Goal: Navigation & Orientation: Find specific page/section

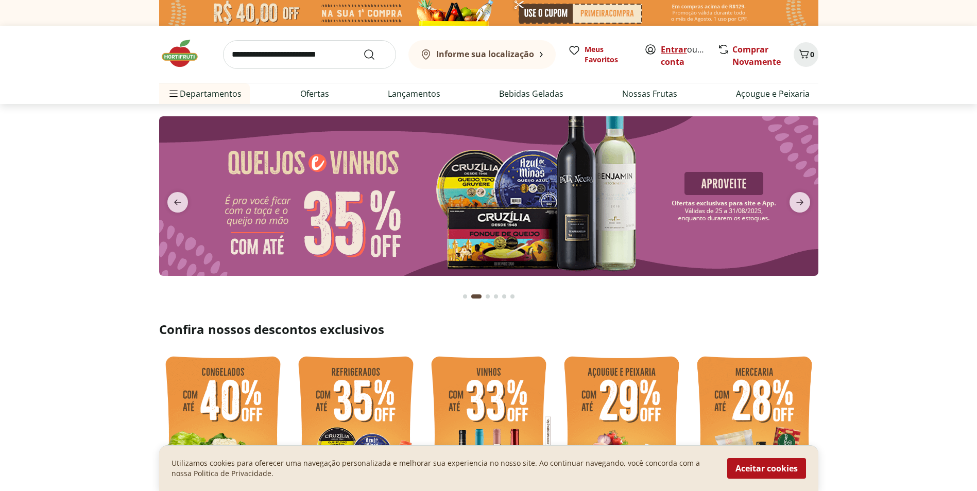
click at [673, 48] on link "Entrar" at bounding box center [674, 49] width 26 height 11
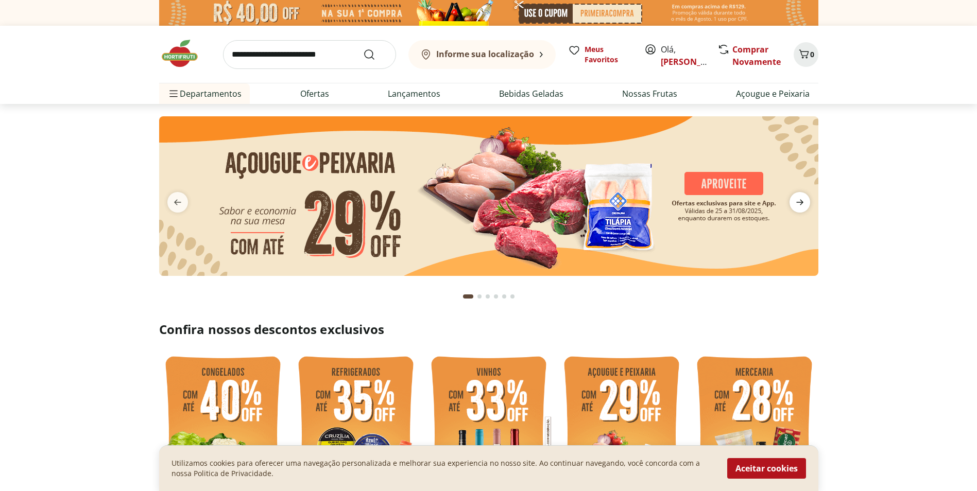
click at [804, 201] on icon "next" at bounding box center [800, 202] width 12 height 12
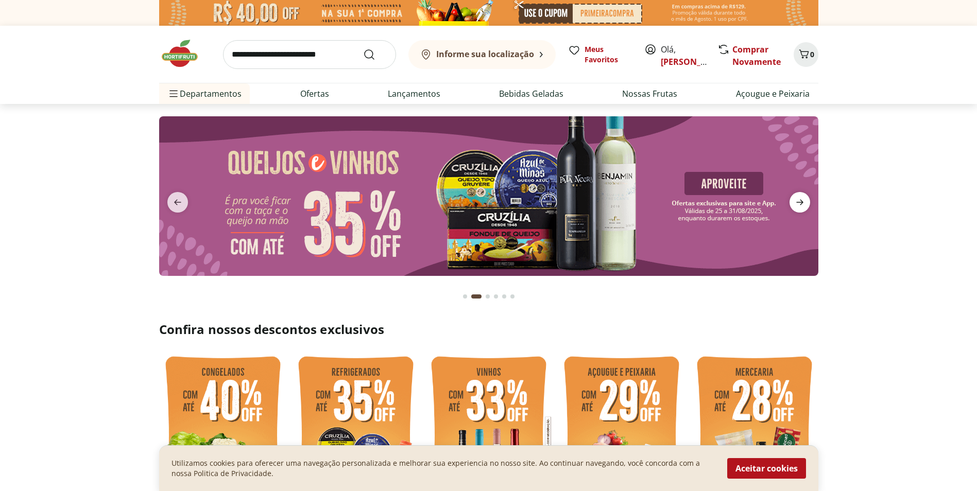
click at [804, 201] on icon "next" at bounding box center [800, 202] width 12 height 12
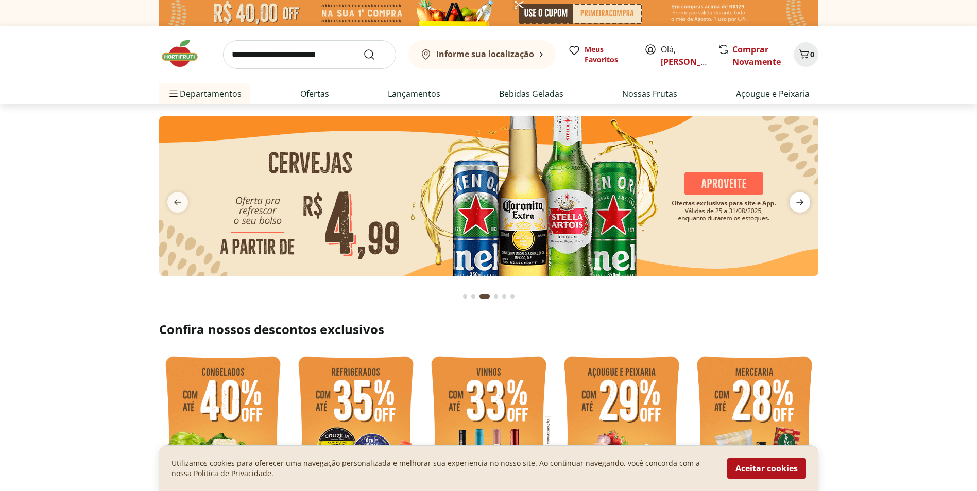
click at [804, 201] on icon "next" at bounding box center [800, 202] width 12 height 12
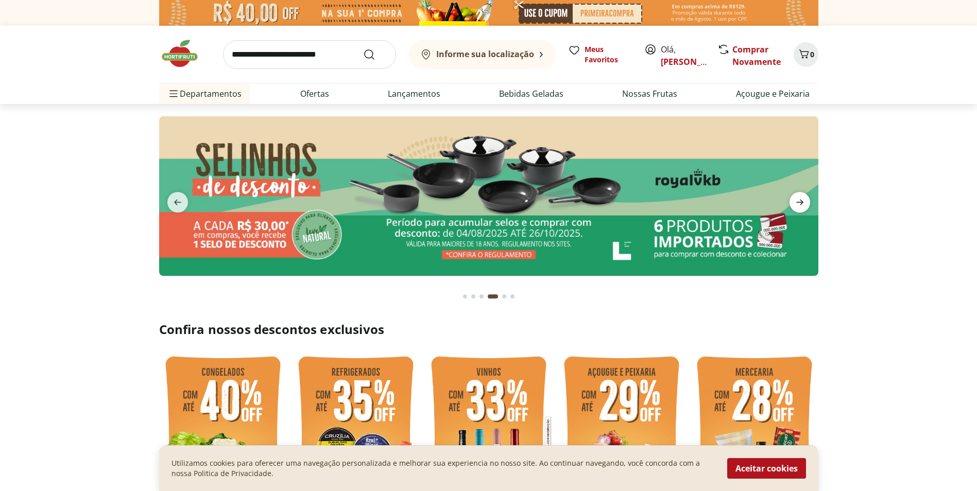
click at [804, 201] on icon "next" at bounding box center [800, 202] width 12 height 12
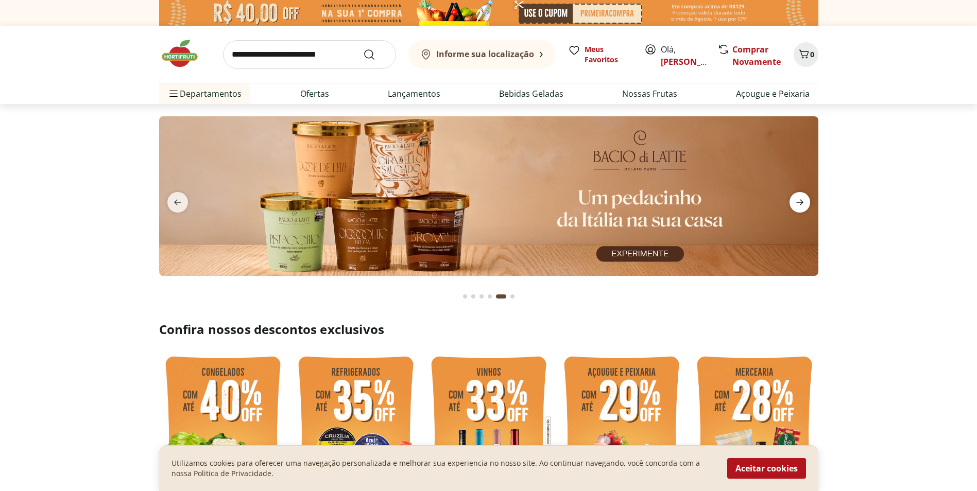
click at [804, 201] on icon "next" at bounding box center [800, 202] width 12 height 12
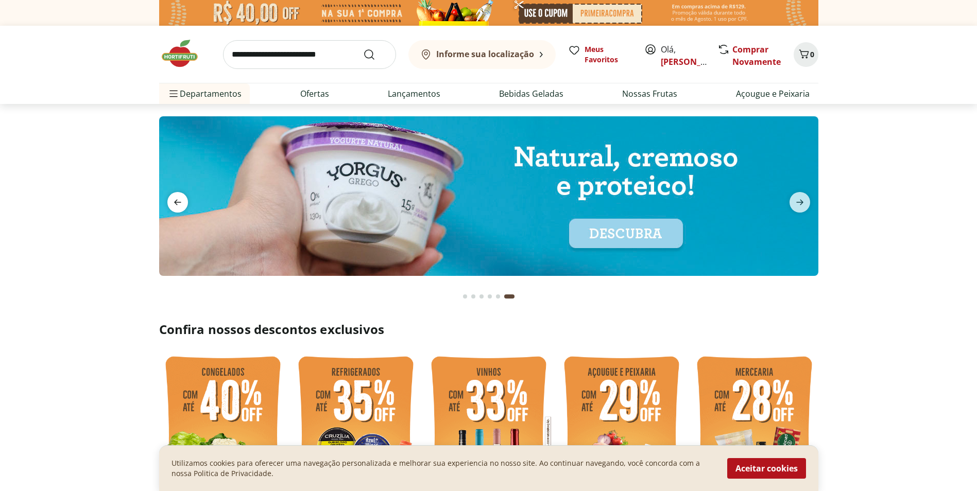
click at [173, 195] on span "previous" at bounding box center [177, 202] width 21 height 21
click at [174, 198] on icon "previous" at bounding box center [178, 202] width 12 height 12
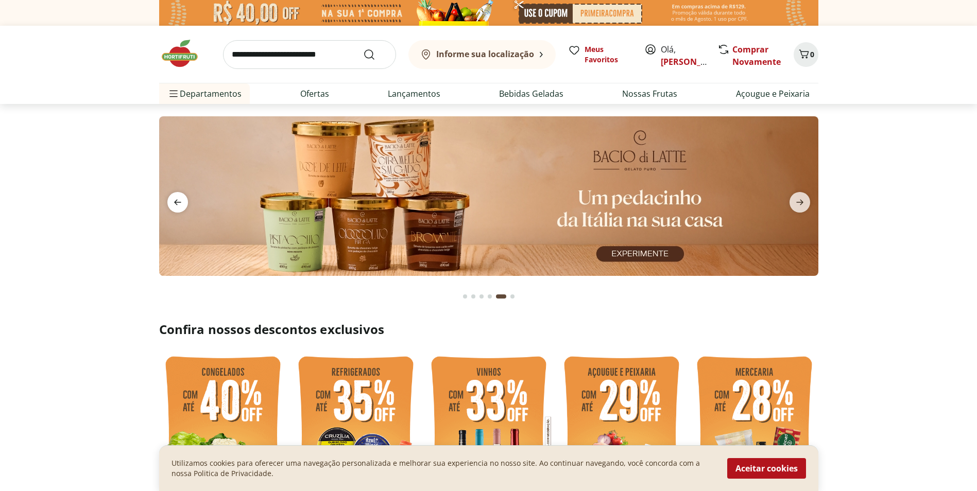
click at [174, 198] on icon "previous" at bounding box center [178, 202] width 12 height 12
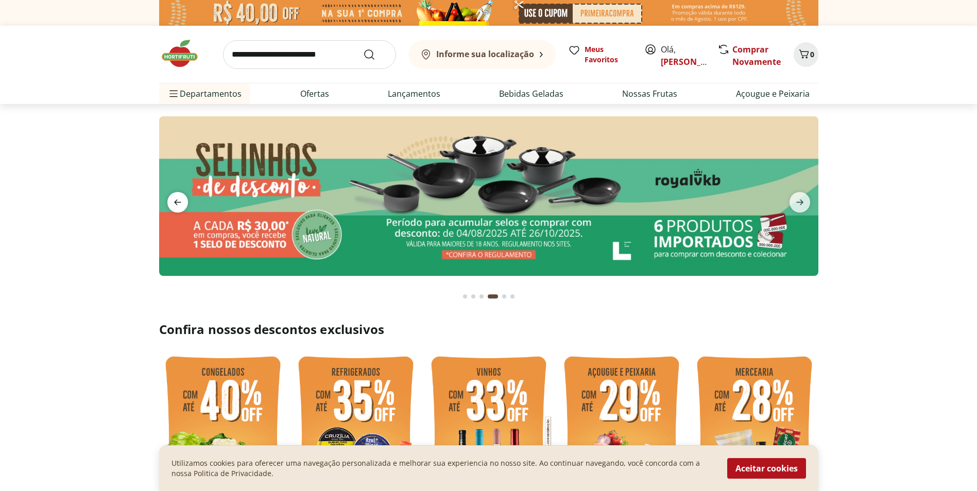
click at [174, 198] on icon "previous" at bounding box center [178, 202] width 12 height 12
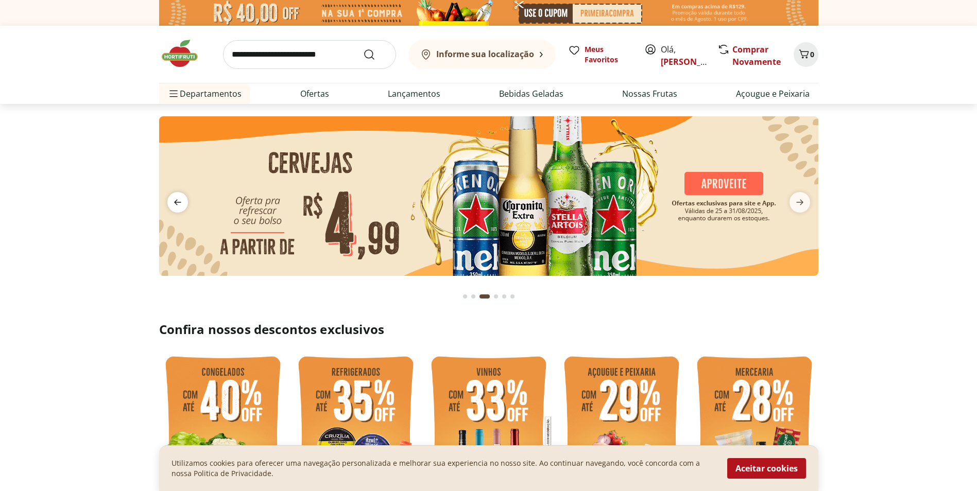
click at [174, 198] on icon "previous" at bounding box center [178, 202] width 12 height 12
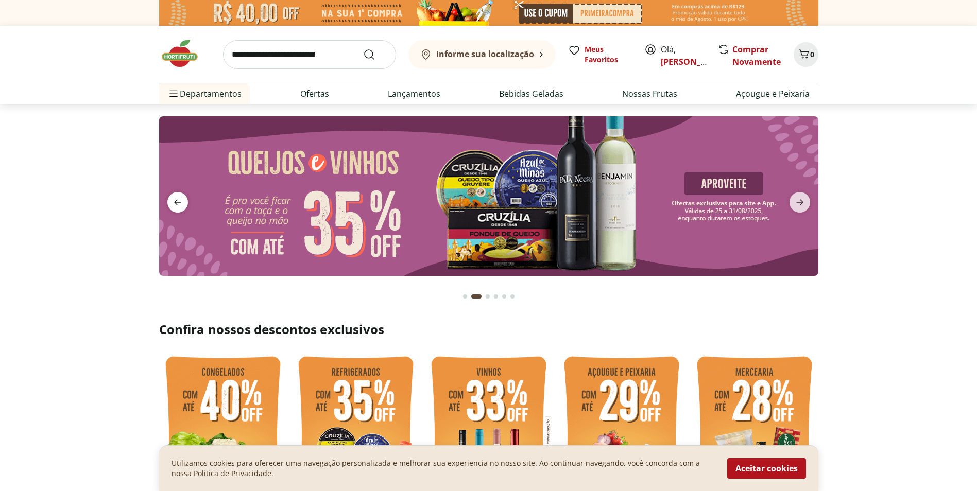
click at [174, 198] on icon "previous" at bounding box center [178, 202] width 12 height 12
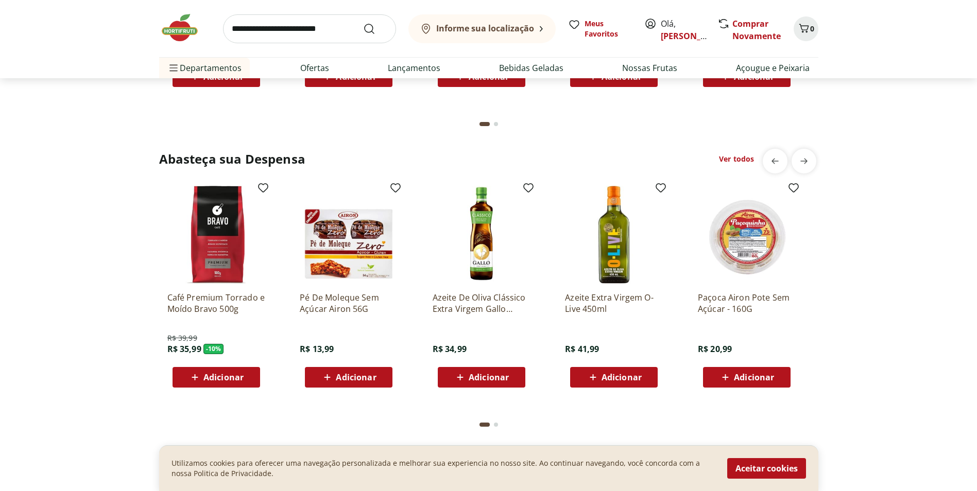
scroll to position [1751, 0]
